Goal: Use online tool/utility: Utilize a website feature to perform a specific function

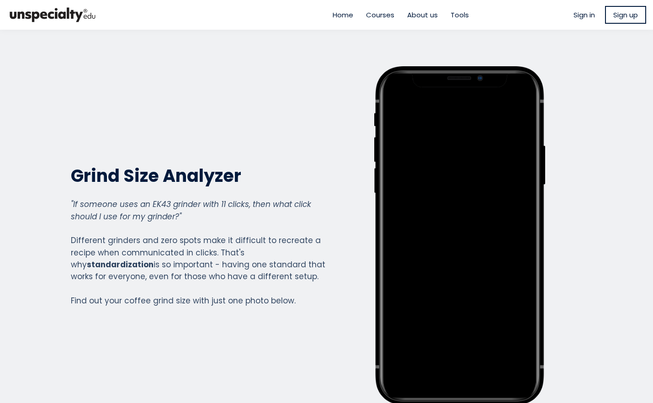
scroll to position [1011, 366]
click at [431, 16] on span "About us" at bounding box center [422, 15] width 31 height 11
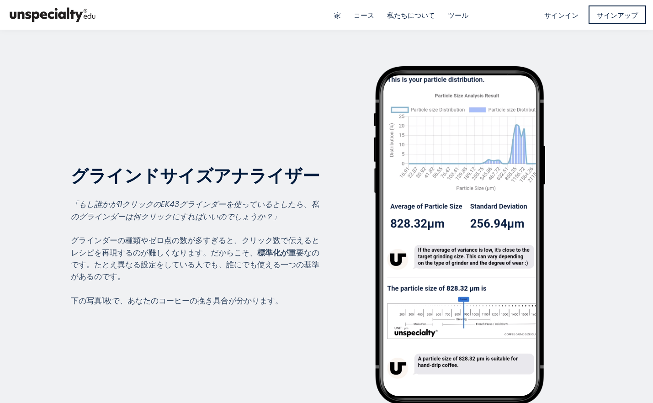
scroll to position [1011, 366]
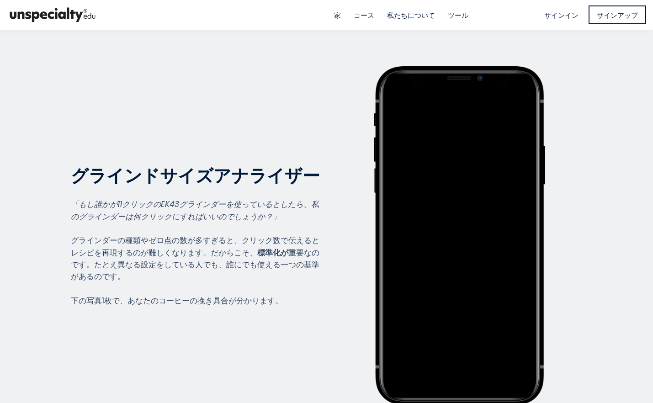
click at [74, 177] on font "グラインドサイズアナライザー" at bounding box center [195, 176] width 249 height 24
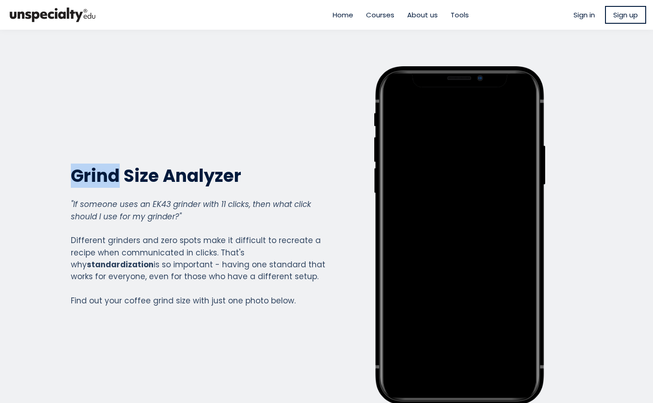
drag, startPoint x: 68, startPoint y: 180, endPoint x: 114, endPoint y: 179, distance: 46.2
click at [114, 179] on div "Grind Size Analyzer Grind Size Analyzer "If someone uses an EK43 grinder with 1…" at bounding box center [326, 235] width 535 height 339
copy h2 "Grind"
click at [280, 109] on div "Grind Size Analyzer Grind Size Analyzer "If someone uses an EK43 grinder with 1…" at bounding box center [198, 235] width 255 height 339
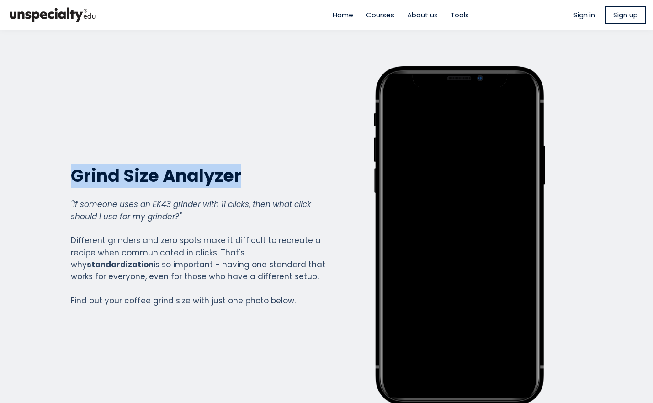
drag, startPoint x: 70, startPoint y: 175, endPoint x: 237, endPoint y: 183, distance: 167.5
click at [237, 183] on h2 "Grind Size Analyzer" at bounding box center [198, 176] width 255 height 22
copy h2 "Grind Size Analyzer"
